Goal: Task Accomplishment & Management: Use online tool/utility

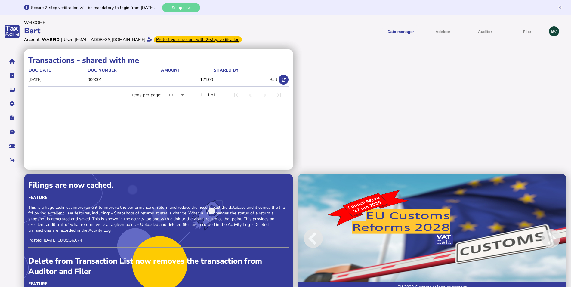
drag, startPoint x: 251, startPoint y: 26, endPoint x: 245, endPoint y: 30, distance: 7.4
click at [251, 26] on div "Bart" at bounding box center [154, 31] width 260 height 11
click at [45, 10] on div "Secure 2-step verification will be mandatory to login from [DATE]." at bounding box center [96, 8] width 130 height 6
click at [83, 39] on div "[EMAIL_ADDRESS][DOMAIN_NAME]" at bounding box center [110, 40] width 70 height 6
drag, startPoint x: 60, startPoint y: 30, endPoint x: 34, endPoint y: 32, distance: 25.7
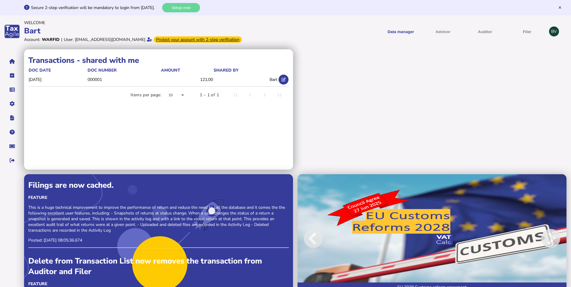
click at [34, 32] on div "Bart" at bounding box center [154, 31] width 260 height 11
drag, startPoint x: 34, startPoint y: 32, endPoint x: 12, endPoint y: 64, distance: 38.5
click at [12, 64] on button "navigate application pages" at bounding box center [12, 61] width 13 height 13
click at [12, 62] on icon "navigate application pages" at bounding box center [12, 61] width 6 height 0
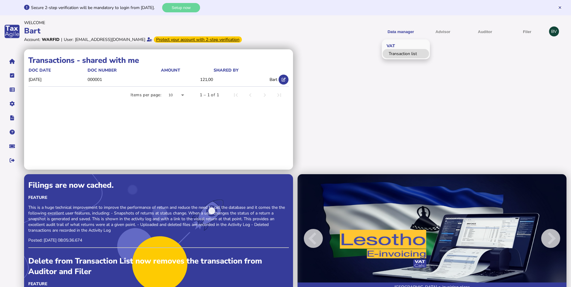
click at [400, 56] on link "Transaction list" at bounding box center [406, 53] width 46 height 9
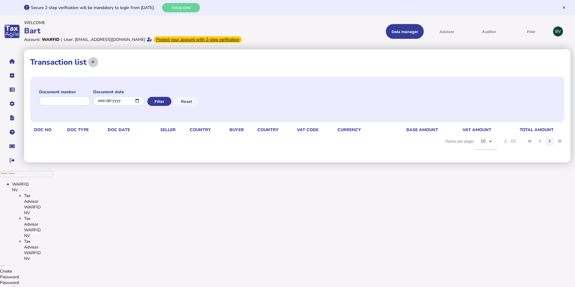
click at [93, 63] on icon at bounding box center [93, 62] width 4 height 4
select select
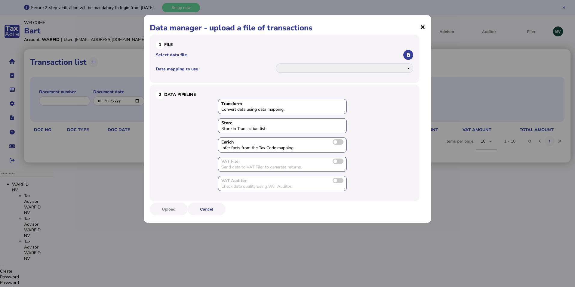
click at [422, 30] on span "×" at bounding box center [422, 26] width 5 height 11
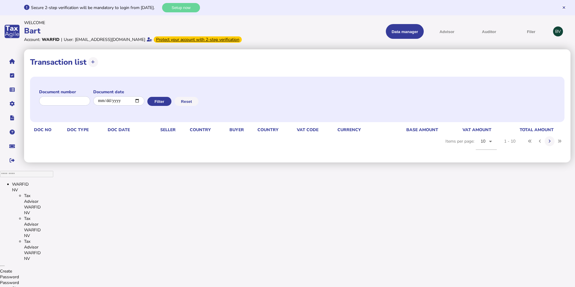
click at [555, 30] on div "BV" at bounding box center [558, 31] width 10 height 10
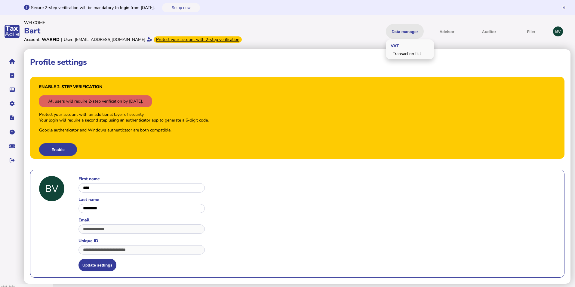
click at [412, 31] on button "Data manager" at bounding box center [405, 31] width 38 height 15
